Goal: Navigation & Orientation: Find specific page/section

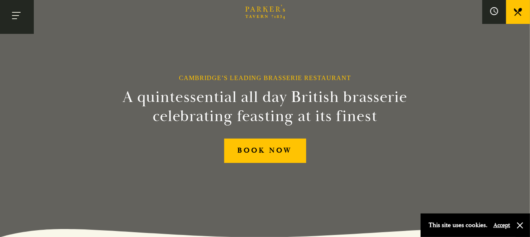
click at [15, 16] on button "Toggle navigation" at bounding box center [17, 17] width 34 height 34
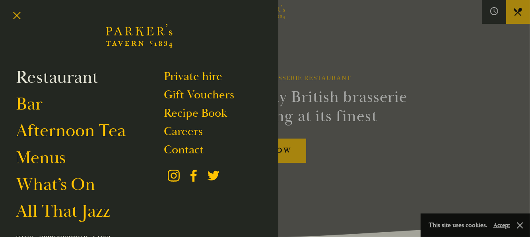
click at [47, 81] on link "Restaurant" at bounding box center [57, 77] width 82 height 22
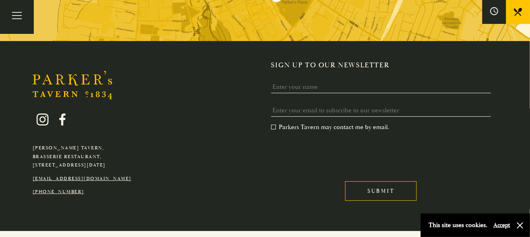
scroll to position [1522, 0]
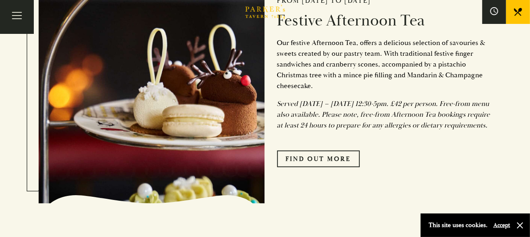
scroll to position [318, 0]
